Goal: Check status

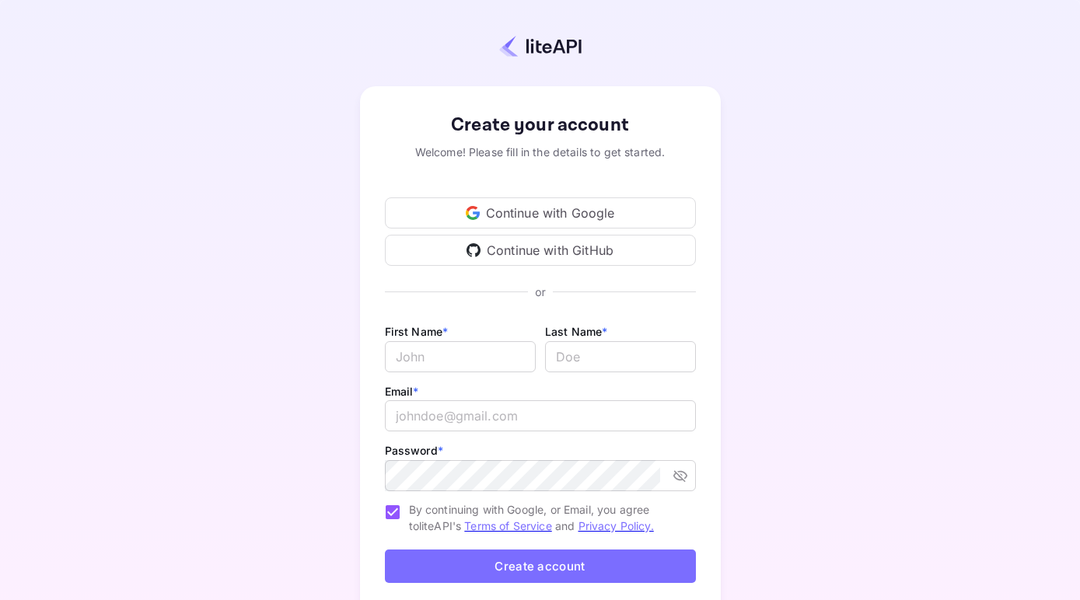
click at [558, 250] on div "Continue with GitHub" at bounding box center [540, 250] width 311 height 31
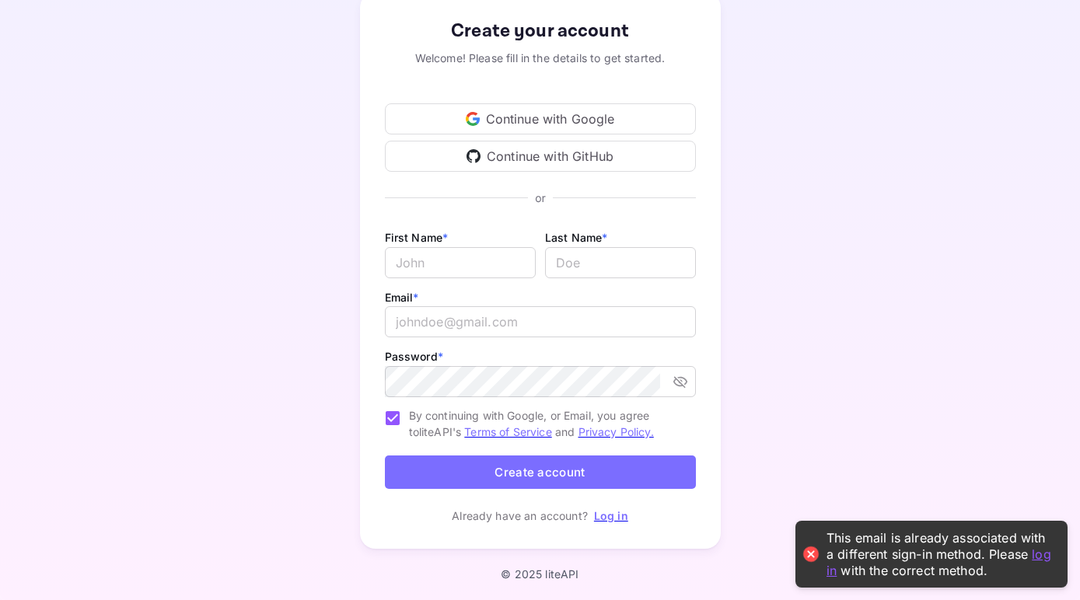
scroll to position [93, 0]
click at [613, 521] on link "Log in" at bounding box center [611, 516] width 34 height 13
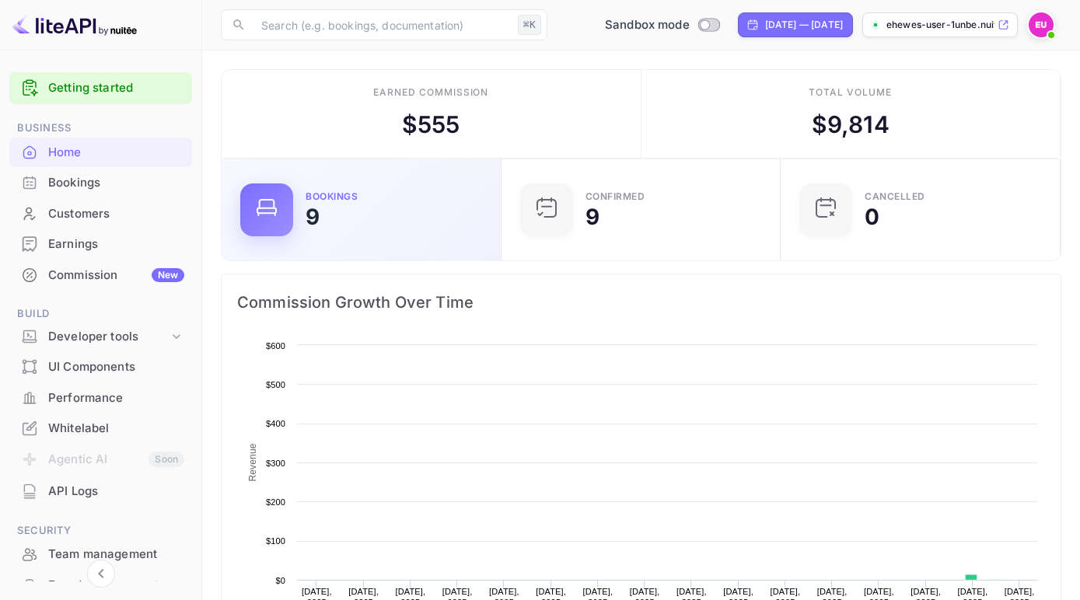
scroll to position [253, 270]
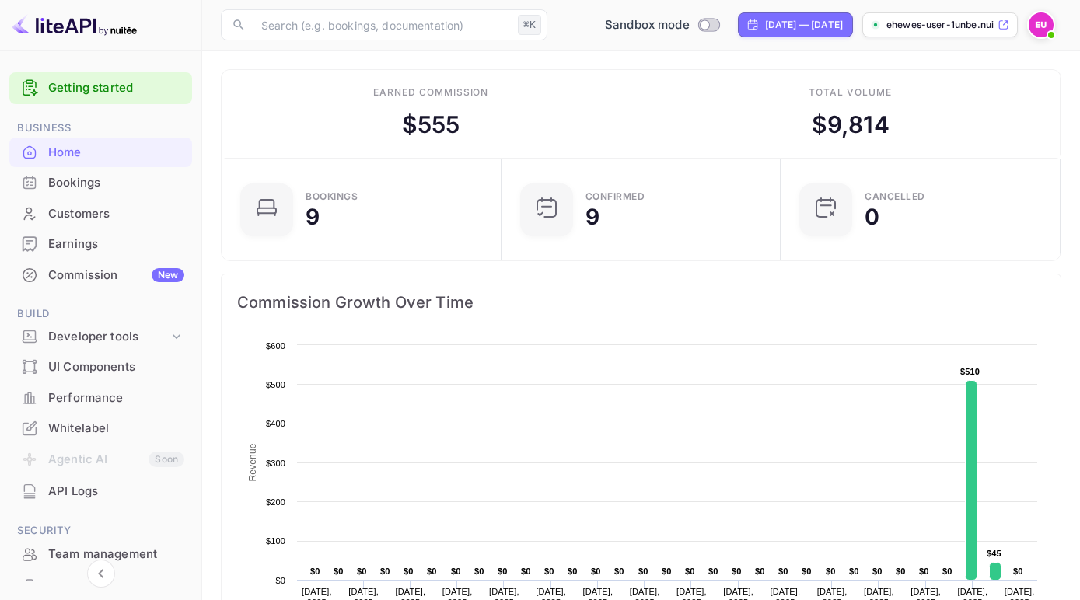
click at [111, 171] on div "Bookings" at bounding box center [100, 183] width 183 height 30
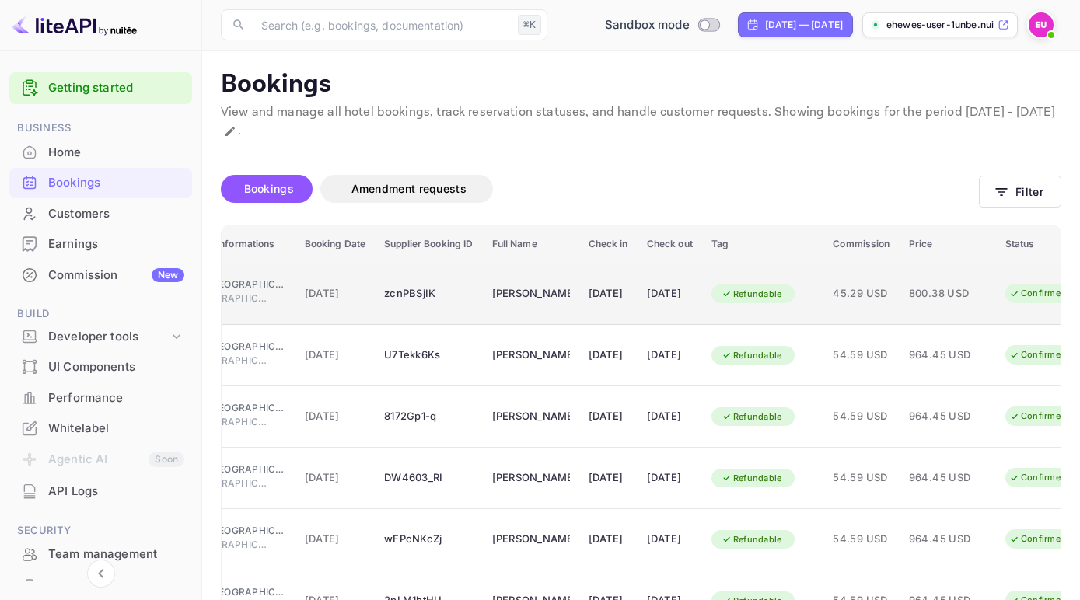
scroll to position [0, 11]
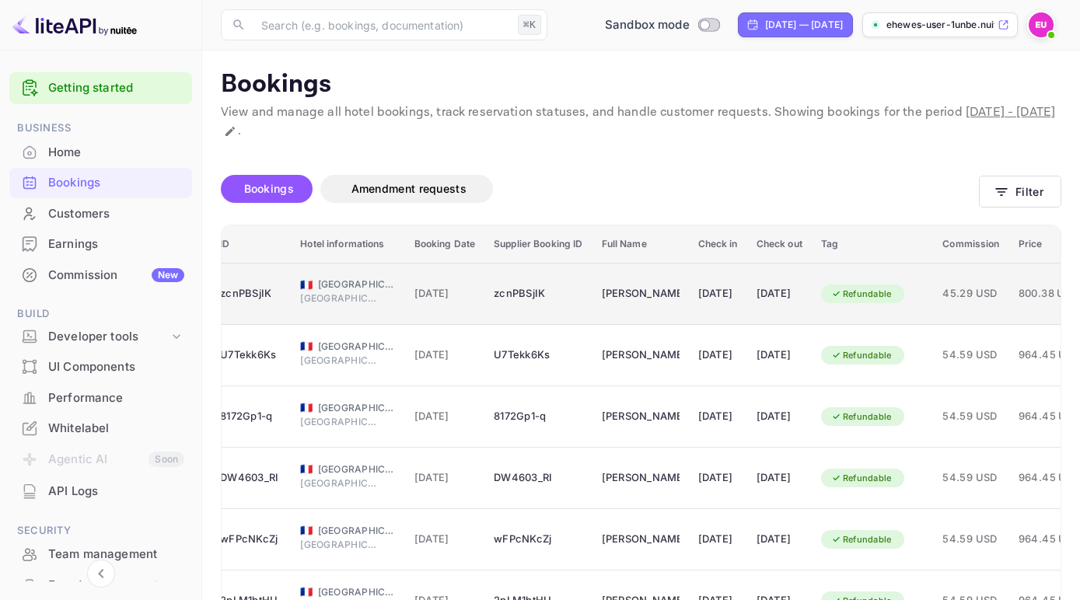
click at [549, 292] on div "zcnPBSjIK" at bounding box center [538, 293] width 89 height 25
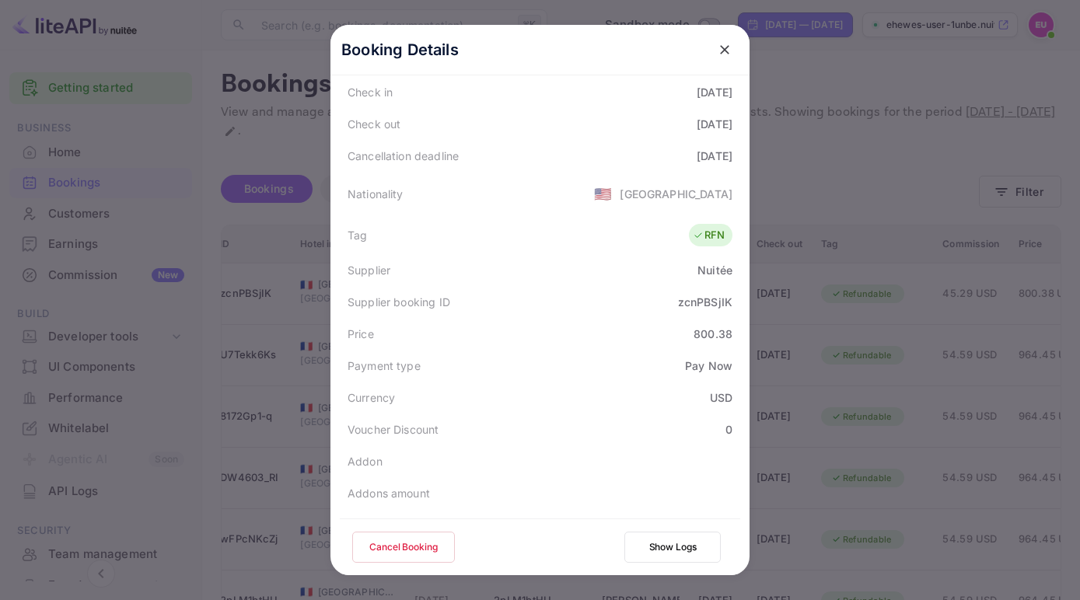
scroll to position [304, 0]
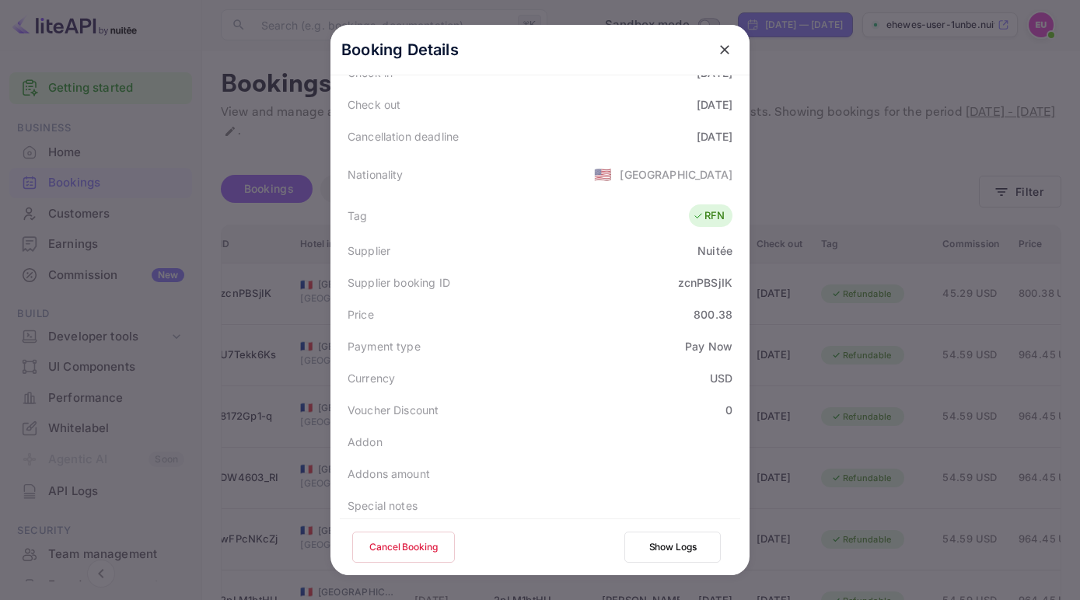
click at [795, 334] on div at bounding box center [540, 300] width 1080 height 600
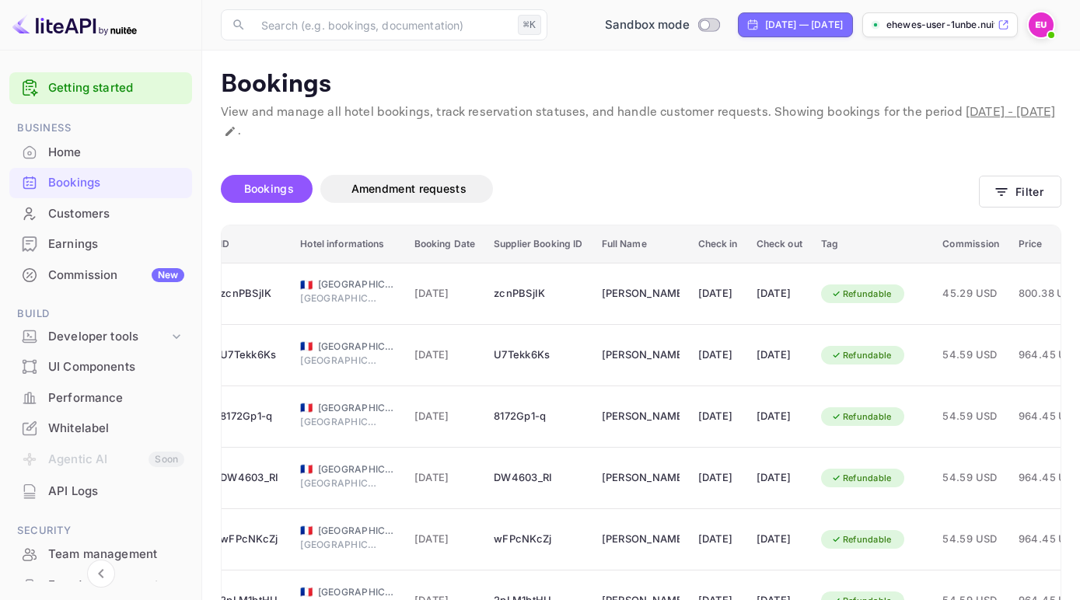
click at [552, 133] on p "View and manage all hotel bookings, track reservation statuses, and handle cust…" at bounding box center [641, 121] width 840 height 37
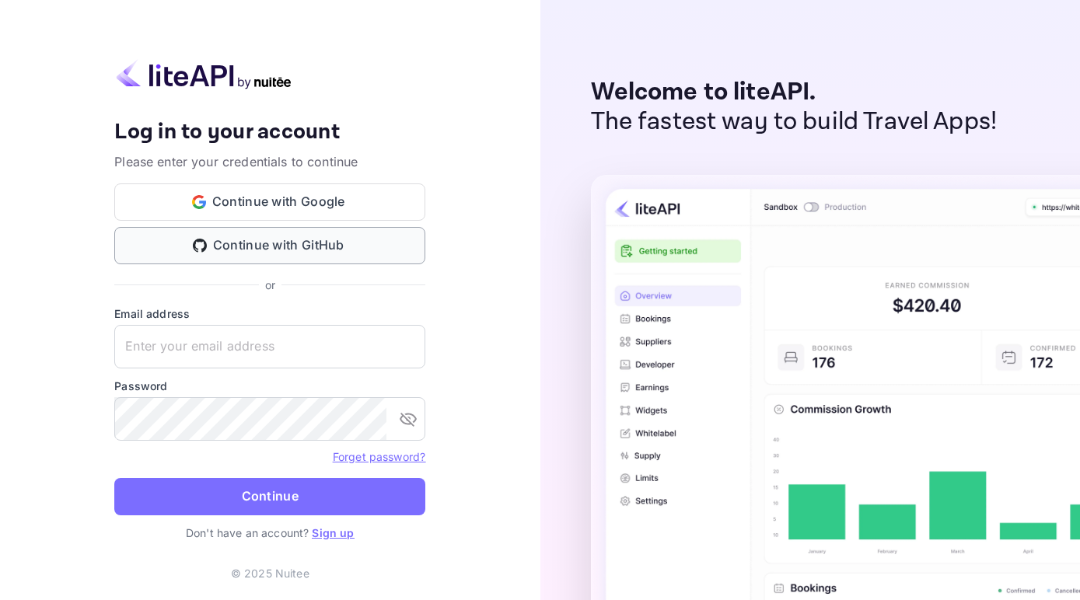
click at [324, 252] on button "Continue with GitHub" at bounding box center [269, 245] width 311 height 37
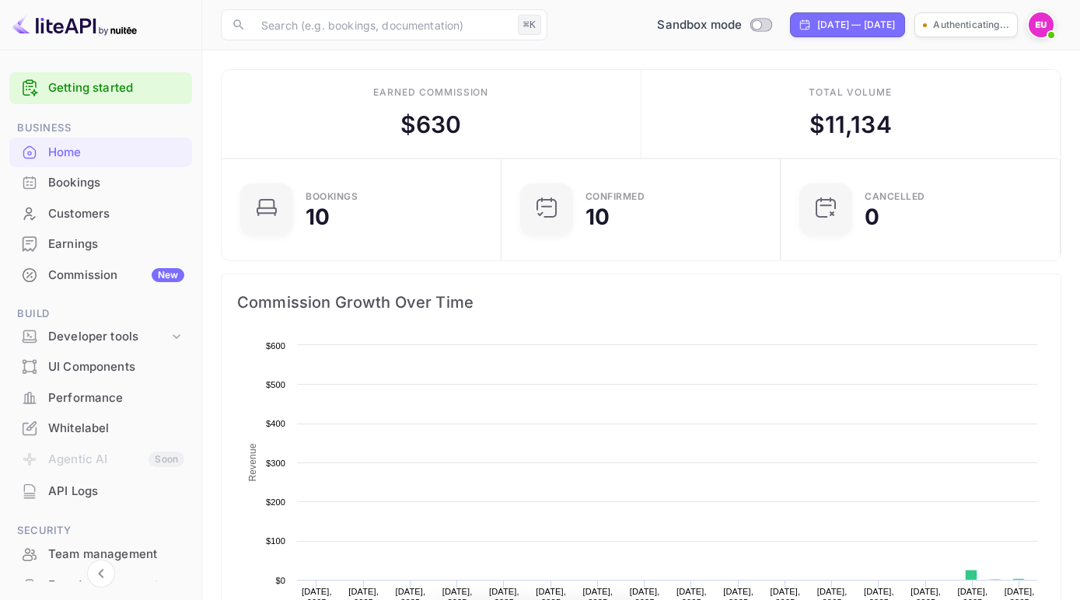
scroll to position [1, 1]
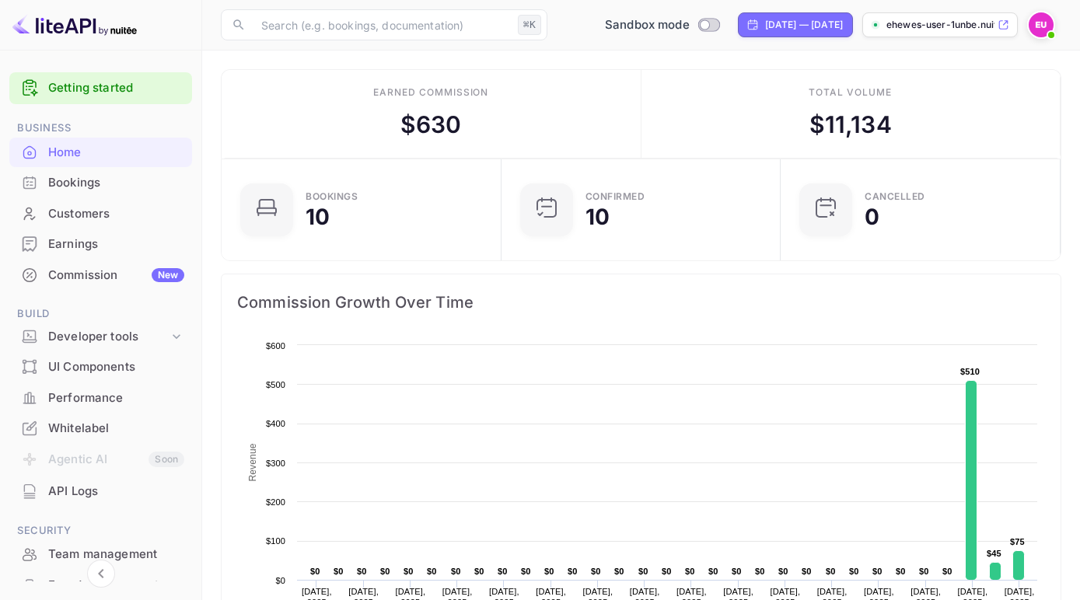
click at [91, 182] on div "Bookings" at bounding box center [116, 183] width 136 height 18
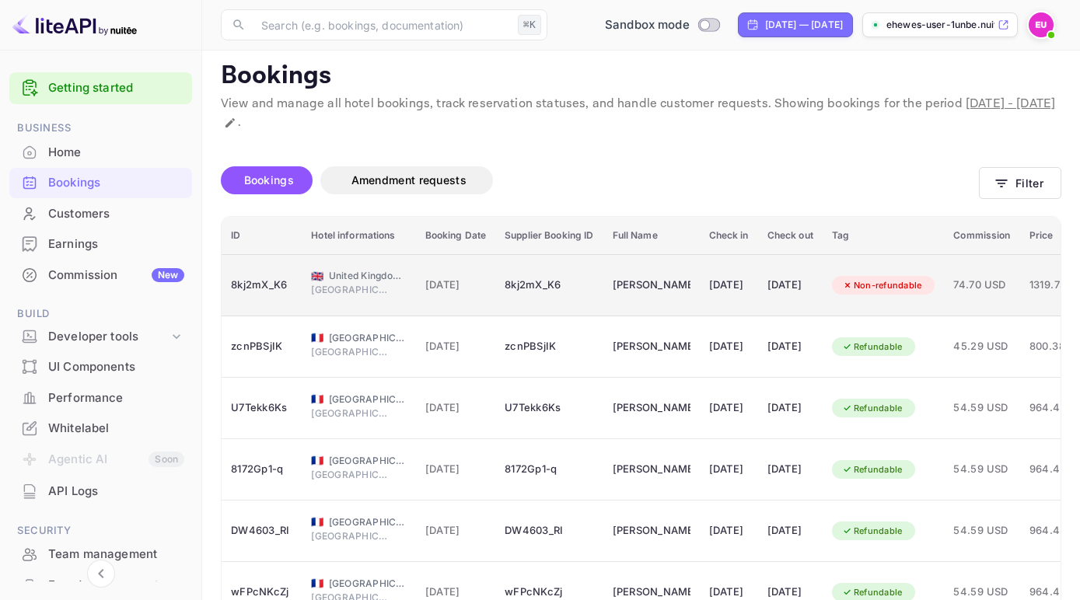
scroll to position [9, 0]
click at [481, 292] on span "29 Sep 2025" at bounding box center [455, 284] width 61 height 17
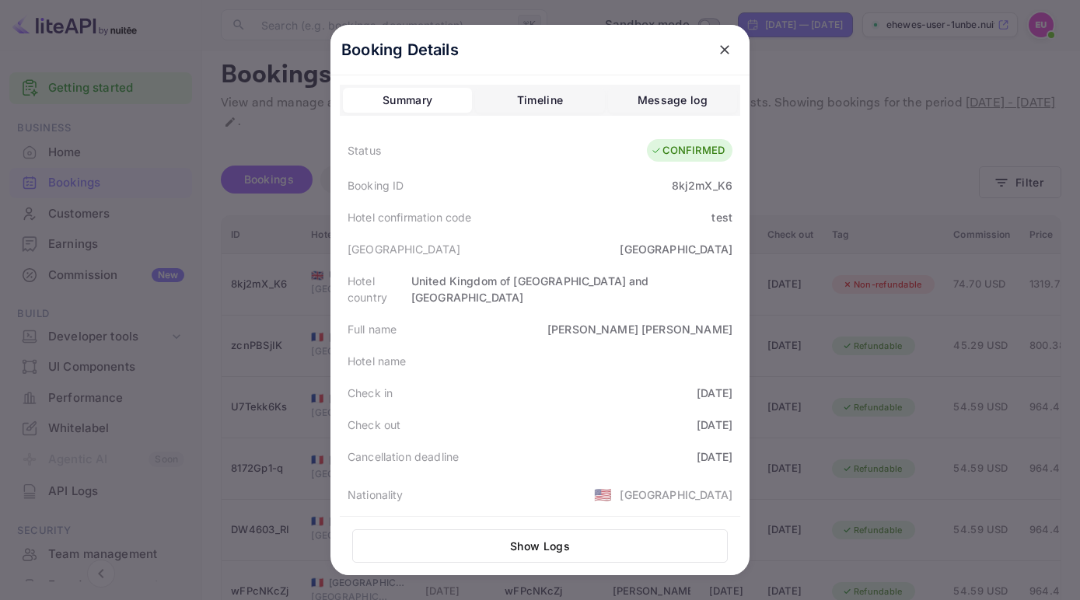
scroll to position [2, 0]
click at [760, 302] on div "Booking Details Summary Timeline Message log Status CONFIRMED Booking ID 8kj2mX…" at bounding box center [540, 300] width 469 height 600
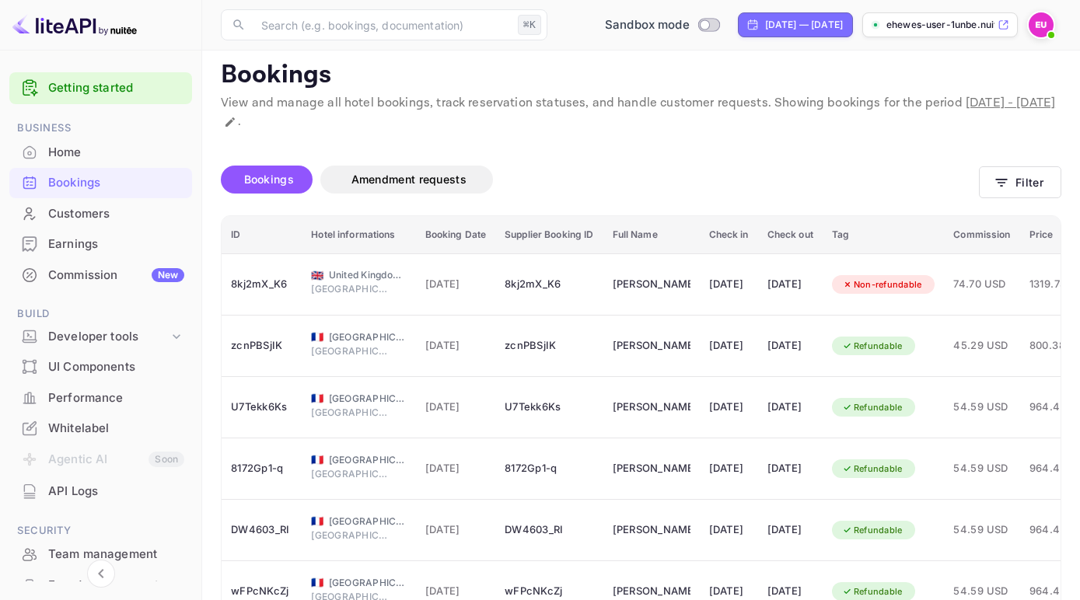
click at [103, 243] on div "Earnings" at bounding box center [116, 245] width 136 height 18
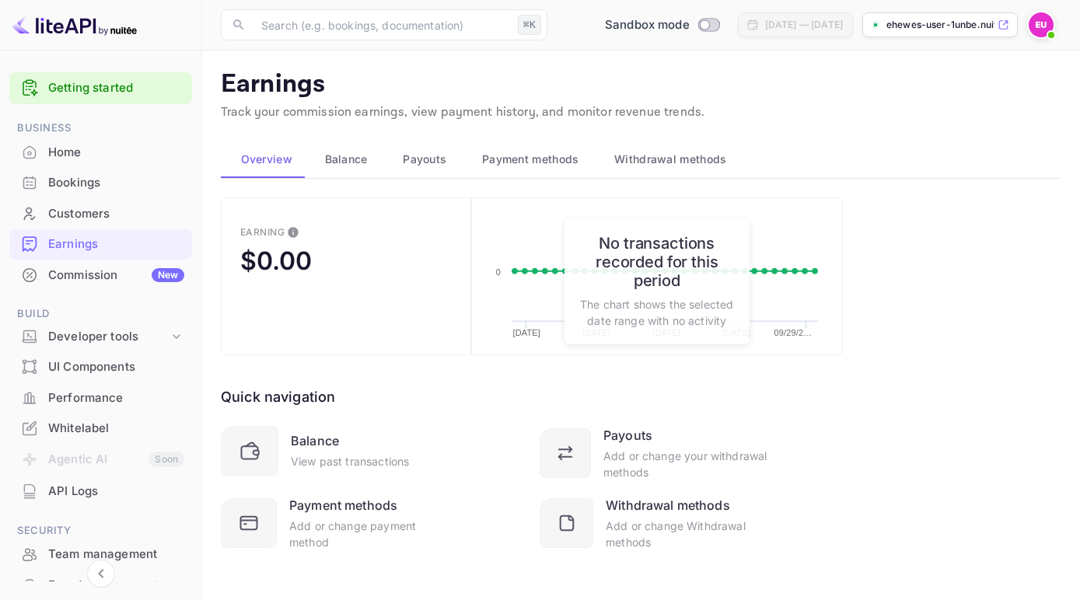
click at [111, 152] on div "Home" at bounding box center [116, 153] width 136 height 18
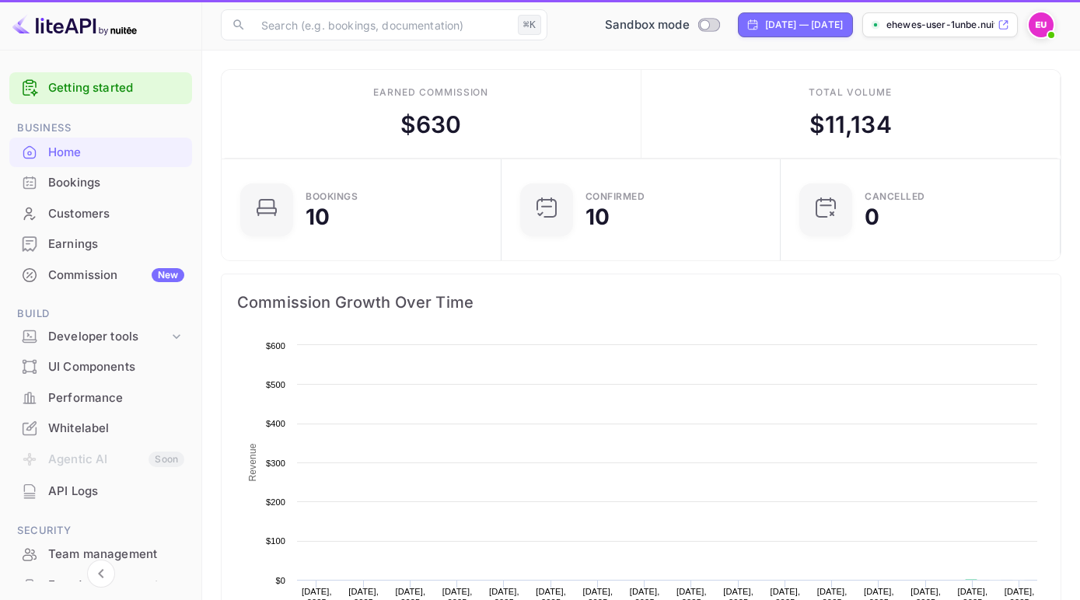
scroll to position [1, 1]
